Goal: Find specific page/section: Find specific page/section

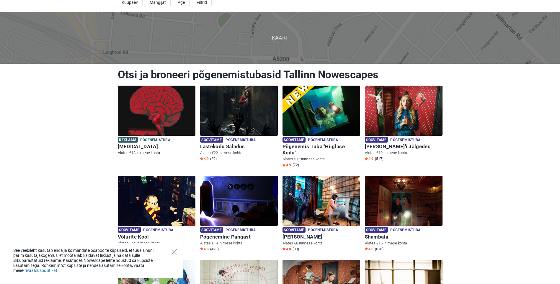
scroll to position [30, 0]
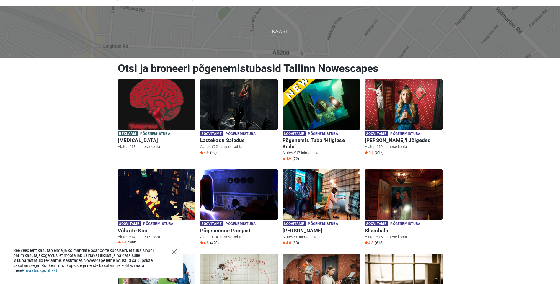
click at [173, 252] on icon "Close" at bounding box center [174, 251] width 5 height 5
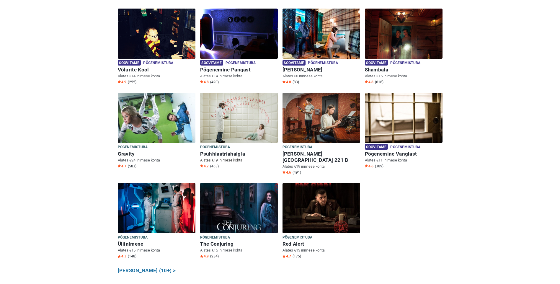
scroll to position [266, 0]
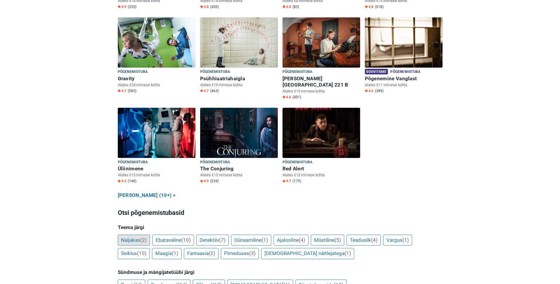
click at [138, 235] on link "Naljakas (2)" at bounding box center [134, 240] width 32 height 11
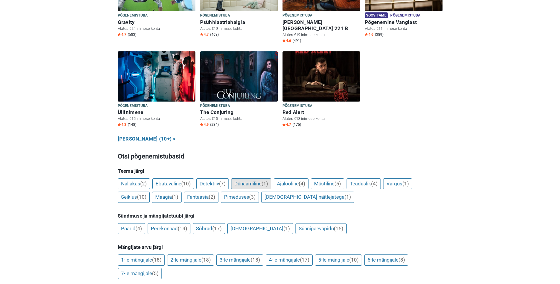
scroll to position [325, 0]
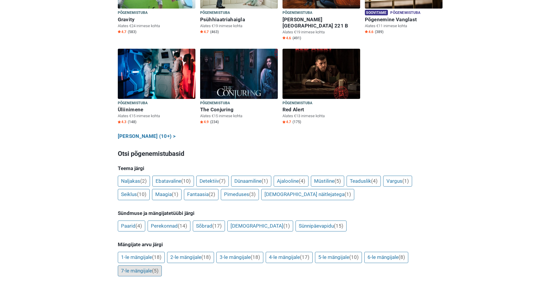
click at [138, 265] on link "7-le mängijale (5)" at bounding box center [140, 270] width 44 height 11
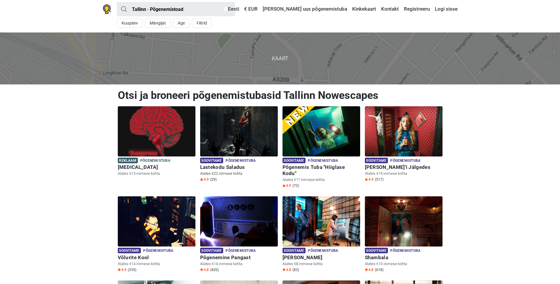
scroll to position [0, 0]
